Goal: Task Accomplishment & Management: Manage account settings

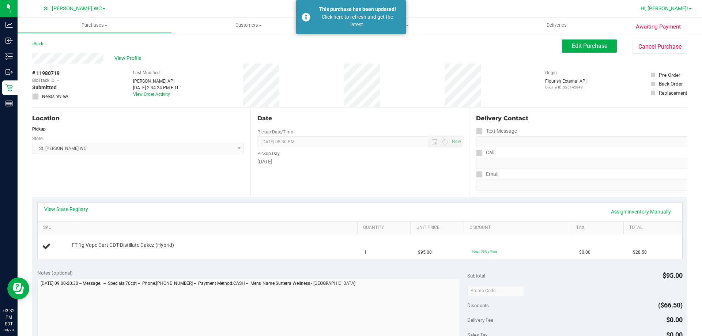
click at [681, 10] on span "Hi, [PERSON_NAME]!" at bounding box center [664, 8] width 48 height 6
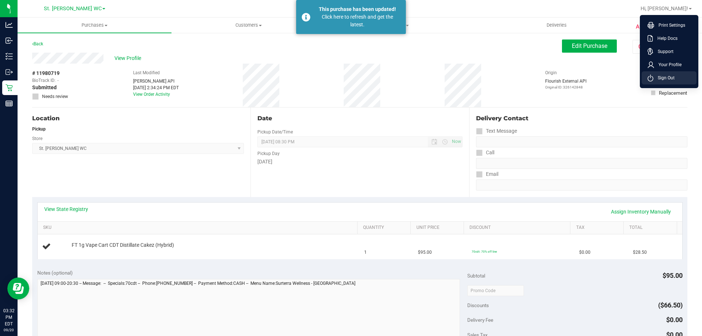
click at [664, 76] on span "Sign Out" at bounding box center [663, 77] width 21 height 7
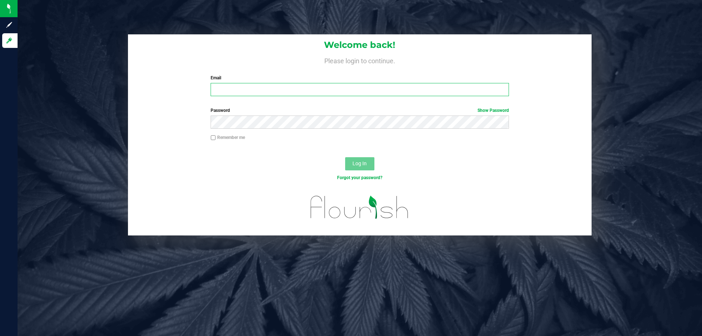
click at [393, 90] on input "Email" at bounding box center [360, 89] width 298 height 13
type input "[EMAIL_ADDRESS][DOMAIN_NAME]"
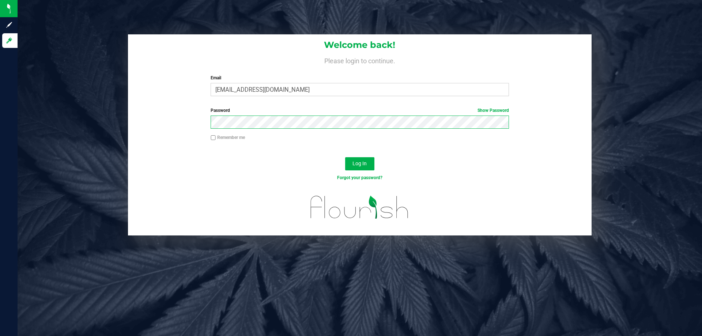
click at [345, 157] on button "Log In" at bounding box center [359, 163] width 29 height 13
